Goal: Task Accomplishment & Management: Use online tool/utility

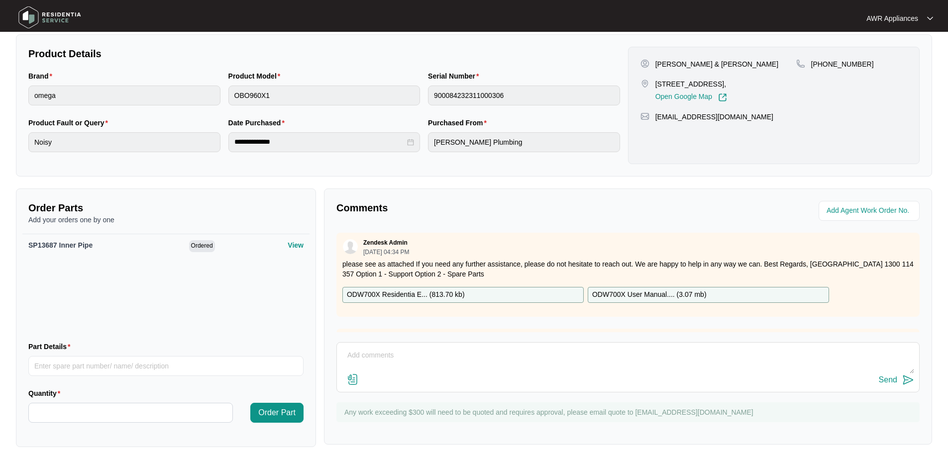
scroll to position [283, 0]
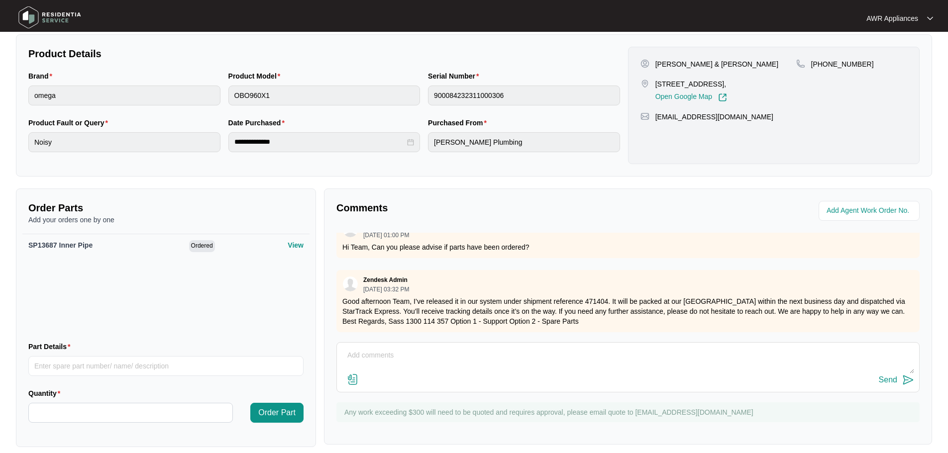
click at [31, 16] on img at bounding box center [50, 17] width 70 height 30
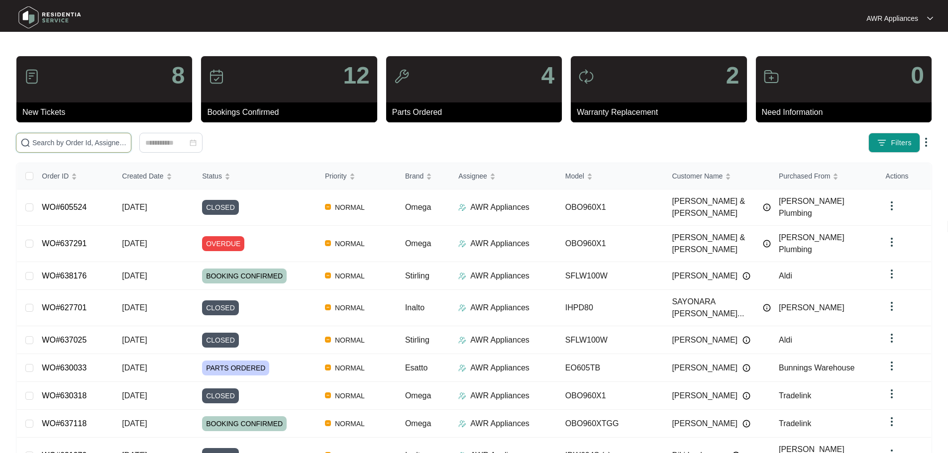
drag, startPoint x: 54, startPoint y: 149, endPoint x: 50, endPoint y: 144, distance: 6.8
click at [50, 144] on input "text" at bounding box center [79, 142] width 95 height 11
paste input "630033"
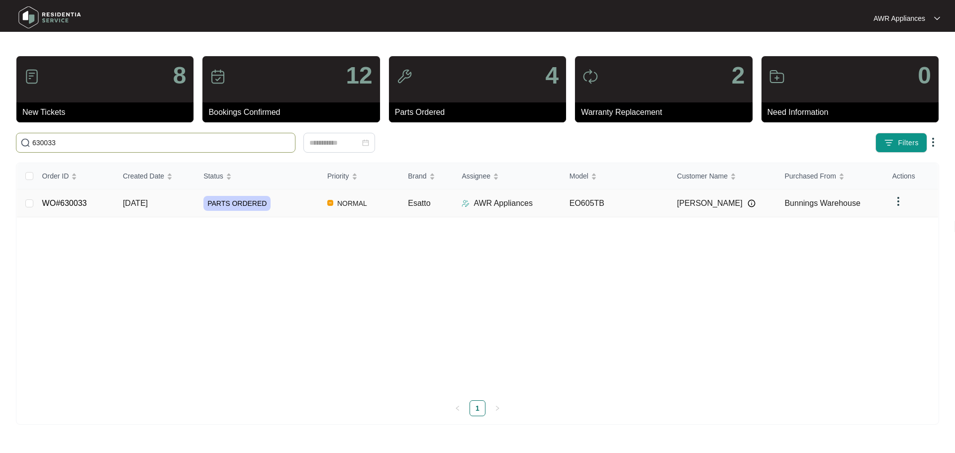
type input "630033"
click at [145, 209] on td "[DATE]" at bounding box center [155, 204] width 81 height 28
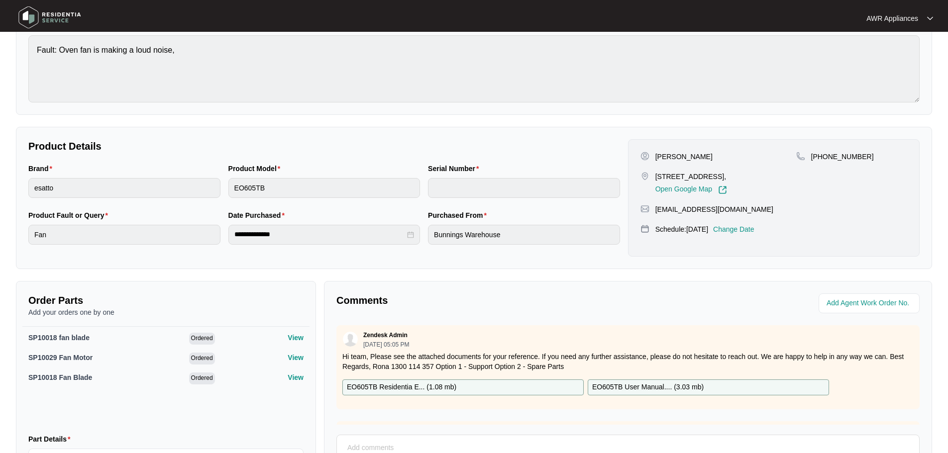
scroll to position [149, 0]
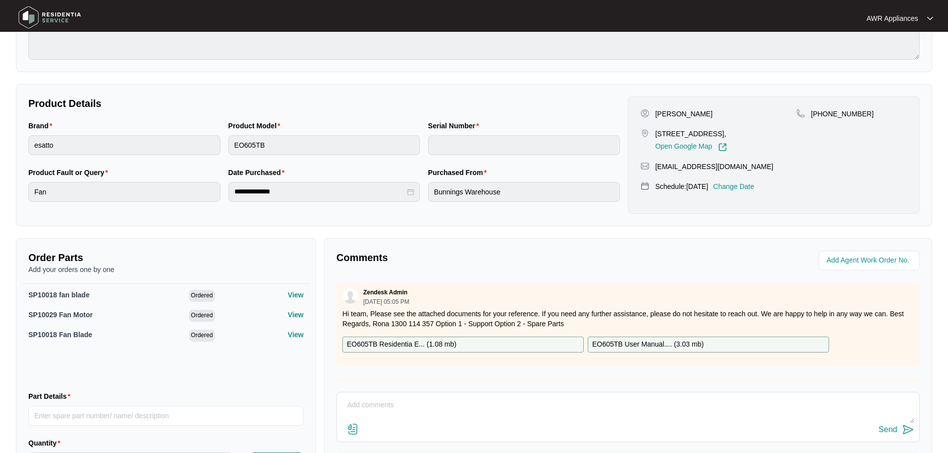
click at [387, 399] on textarea at bounding box center [628, 410] width 572 height 26
type textarea "H"
type textarea "Hi Team, I'm so sorry, I ordered the fan blade instead of the fan motor, orderi…"
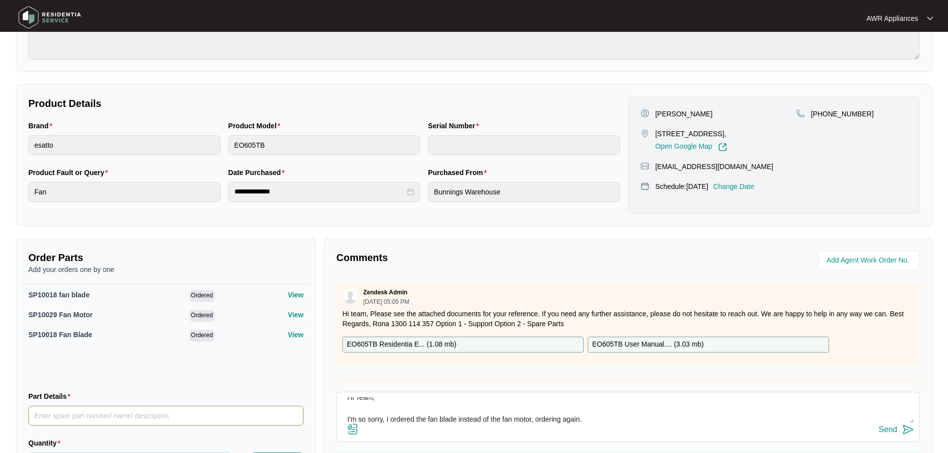
click at [55, 414] on input "Part Details" at bounding box center [165, 416] width 275 height 20
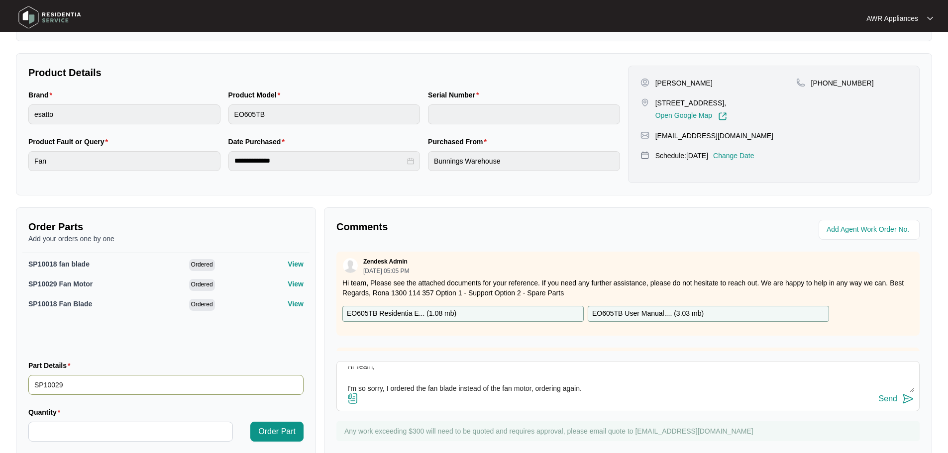
scroll to position [199, 0]
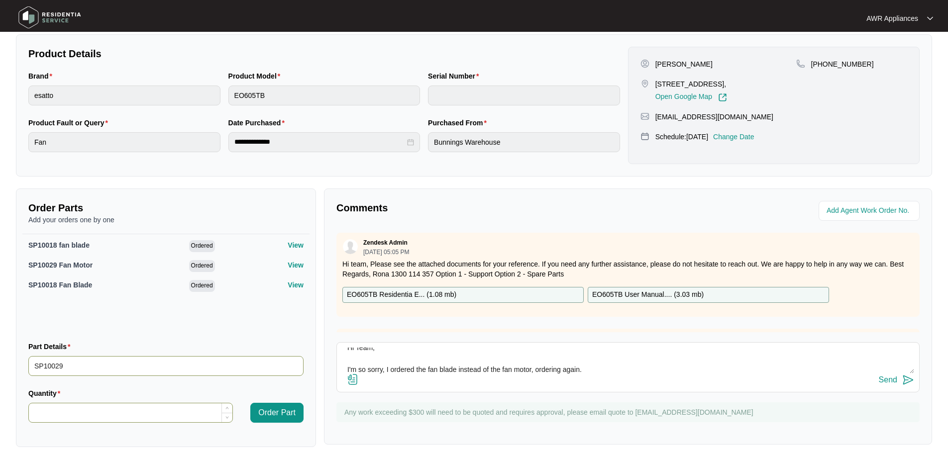
type input "SP10029"
click at [73, 404] on input "Quantity" at bounding box center [130, 412] width 203 height 19
type input "*"
click at [82, 368] on input "SP10029" at bounding box center [165, 366] width 275 height 20
type input "SP10029 Fan Motor"
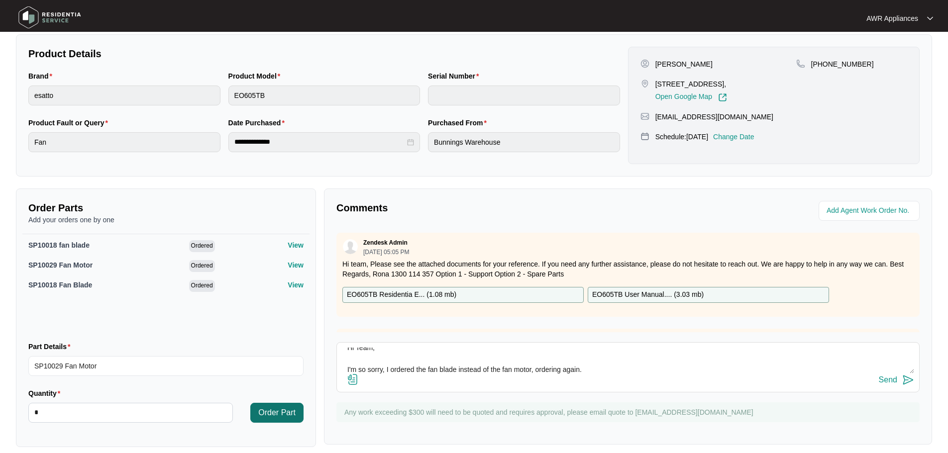
click at [272, 415] on span "Order Part" at bounding box center [276, 413] width 37 height 12
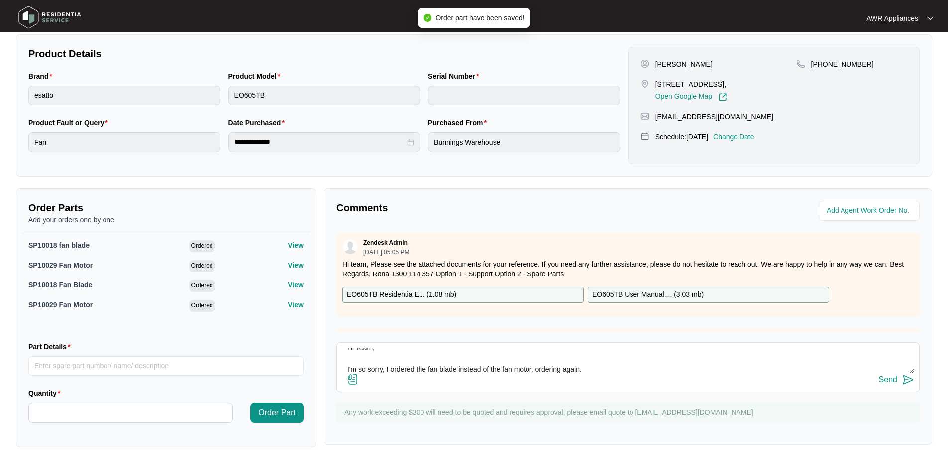
click at [887, 379] on div "Send" at bounding box center [887, 380] width 18 height 9
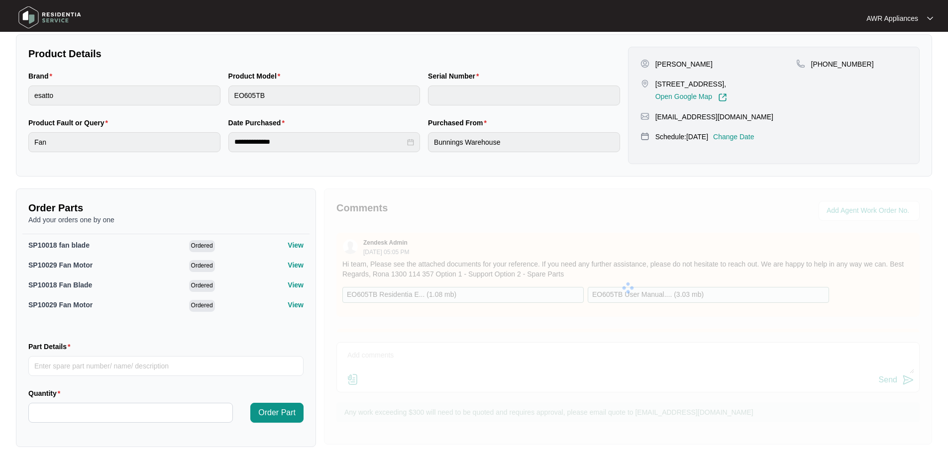
scroll to position [0, 0]
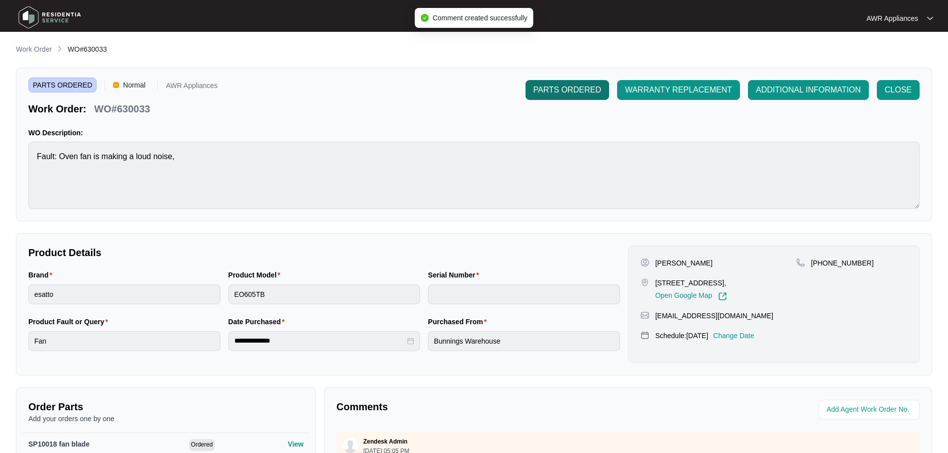
click at [575, 91] on span "PARTS ORDERED" at bounding box center [567, 90] width 68 height 12
click at [564, 88] on span "PARTS ORDERED" at bounding box center [567, 90] width 68 height 12
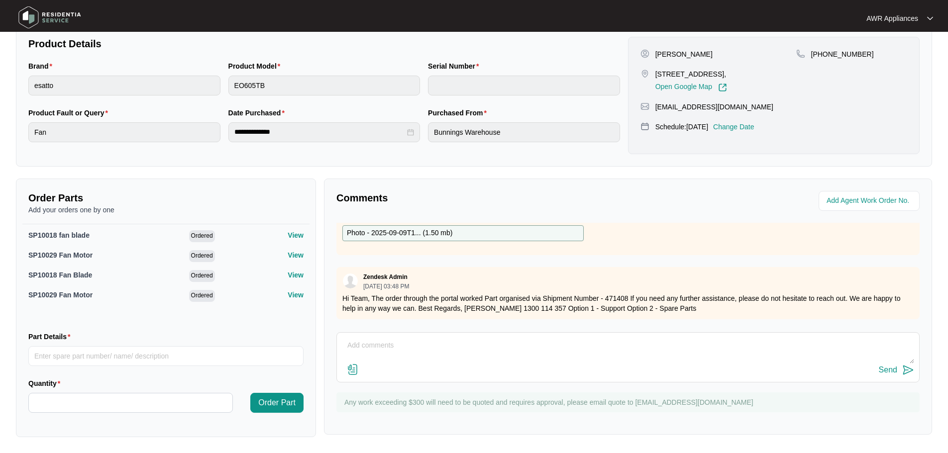
scroll to position [1218, 0]
